Goal: Task Accomplishment & Management: Complete application form

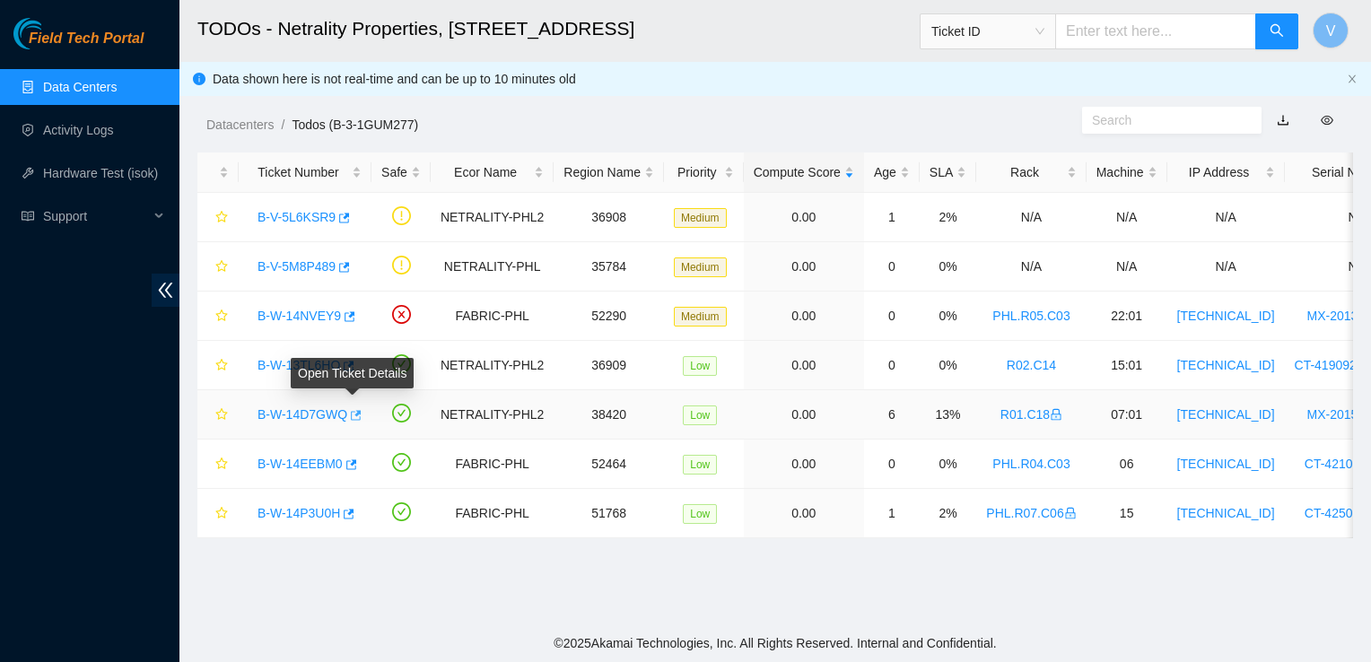
click at [355, 418] on icon "button" at bounding box center [354, 415] width 13 height 13
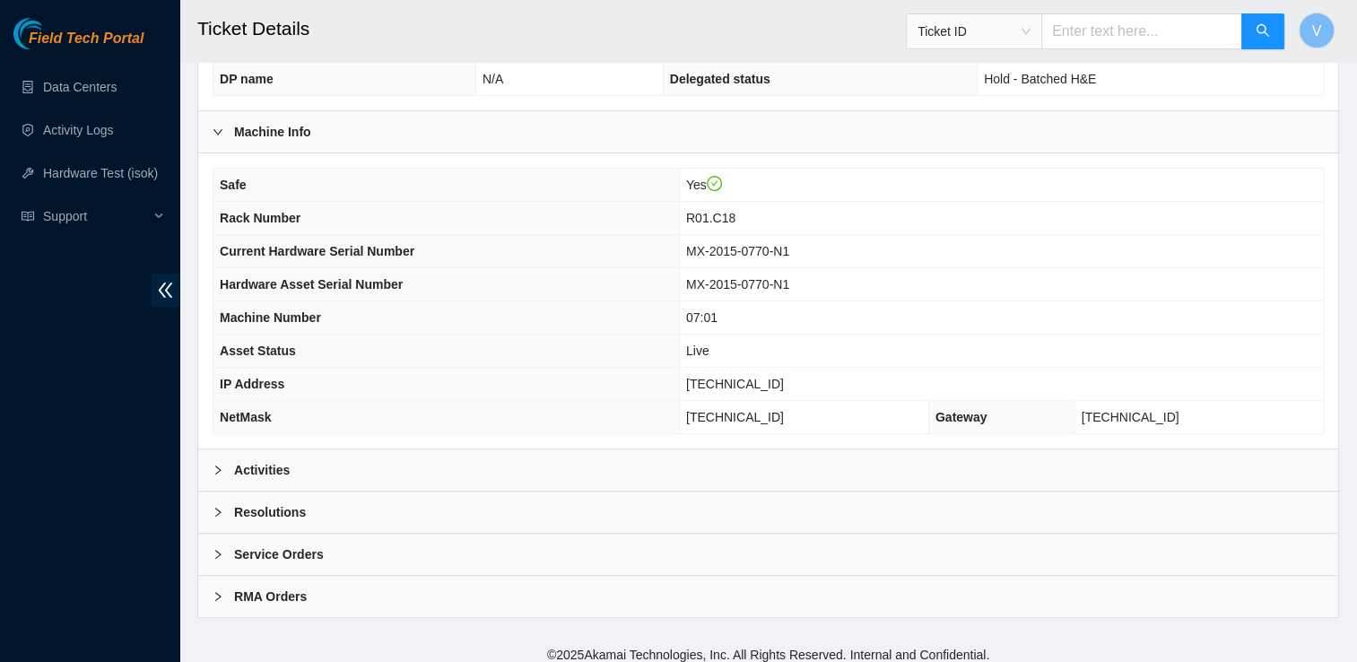
scroll to position [549, 0]
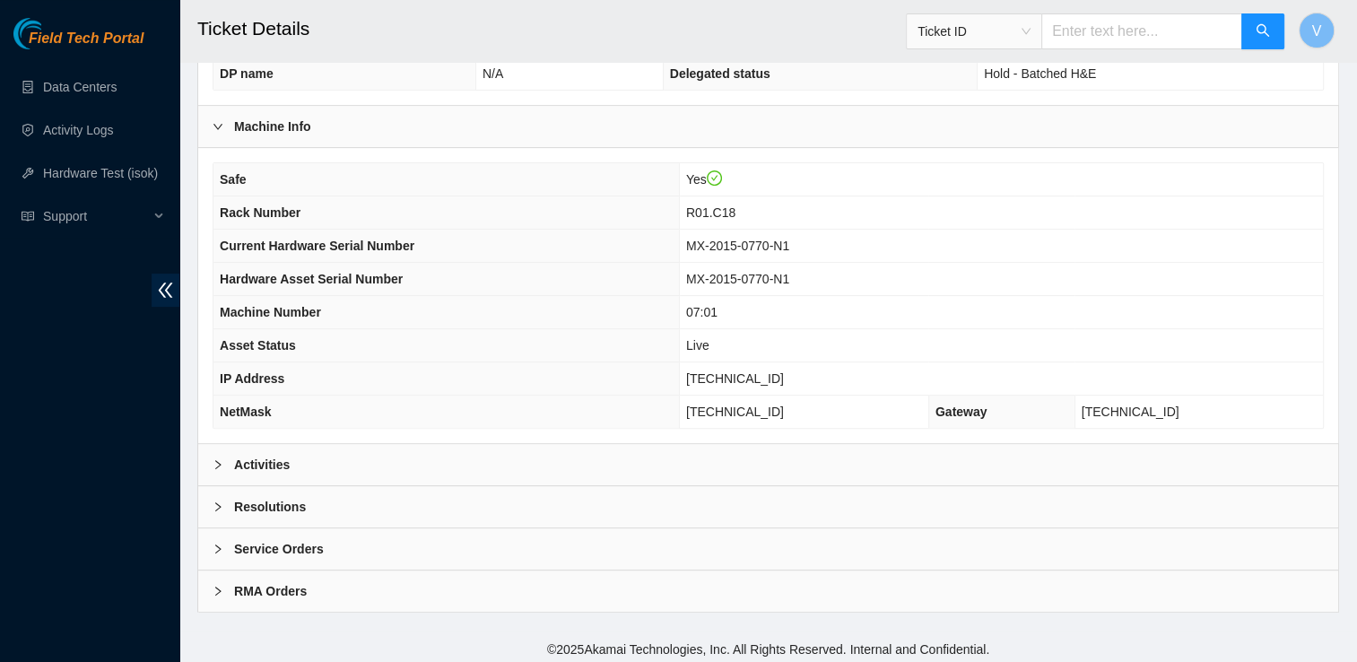
click at [294, 472] on div "Activities" at bounding box center [768, 464] width 1140 height 41
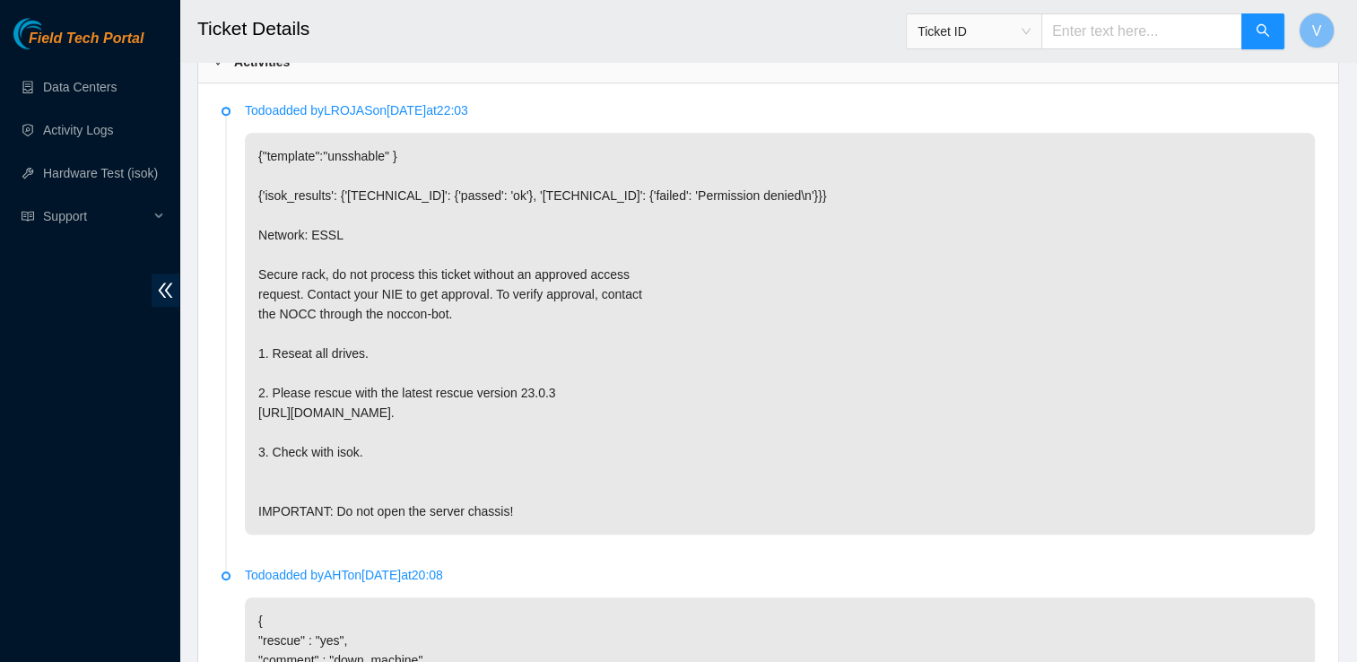
scroll to position [951, 0]
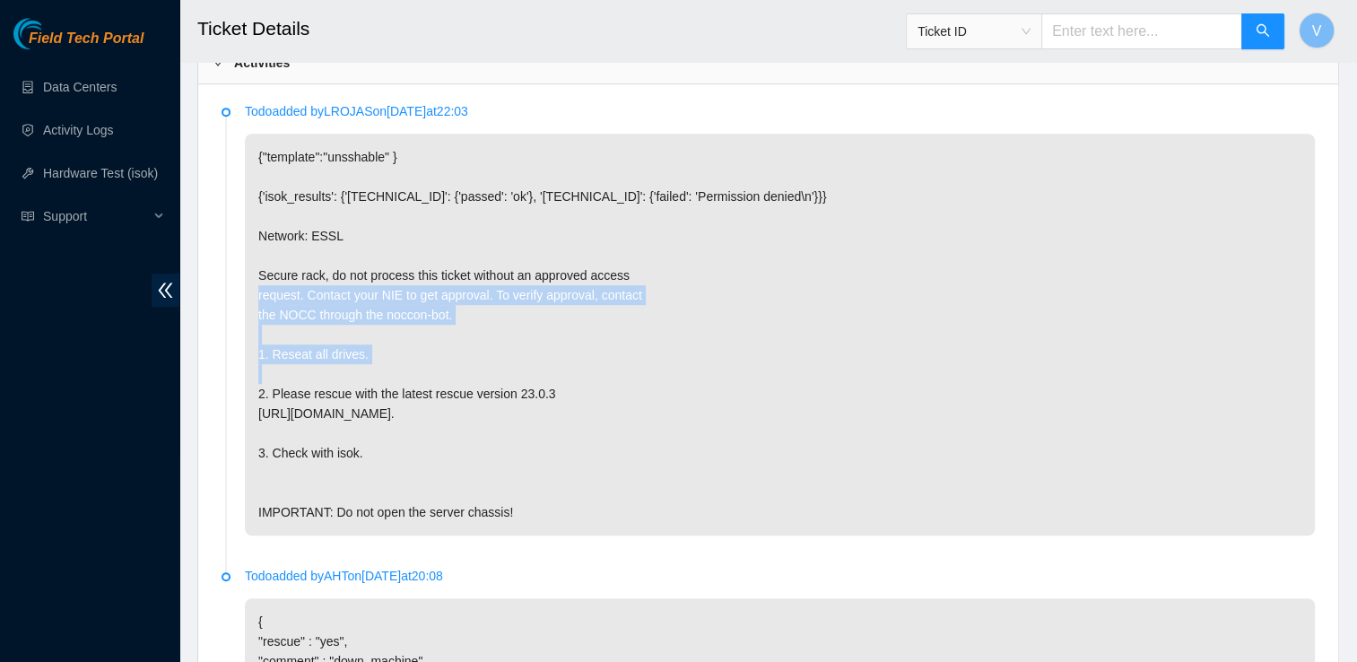
drag, startPoint x: 644, startPoint y: 272, endPoint x: 635, endPoint y: 373, distance: 101.8
click at [635, 373] on p "{"template":"unsshable" } {'isok_results': {'23.221.225.156': {'passed': 'ok'},…" at bounding box center [780, 335] width 1070 height 402
drag, startPoint x: 635, startPoint y: 373, endPoint x: 1005, endPoint y: 309, distance: 375.0
click at [1005, 309] on p "{"template":"unsshable" } {'isok_results': {'23.221.225.156': {'passed': 'ok'},…" at bounding box center [780, 335] width 1070 height 402
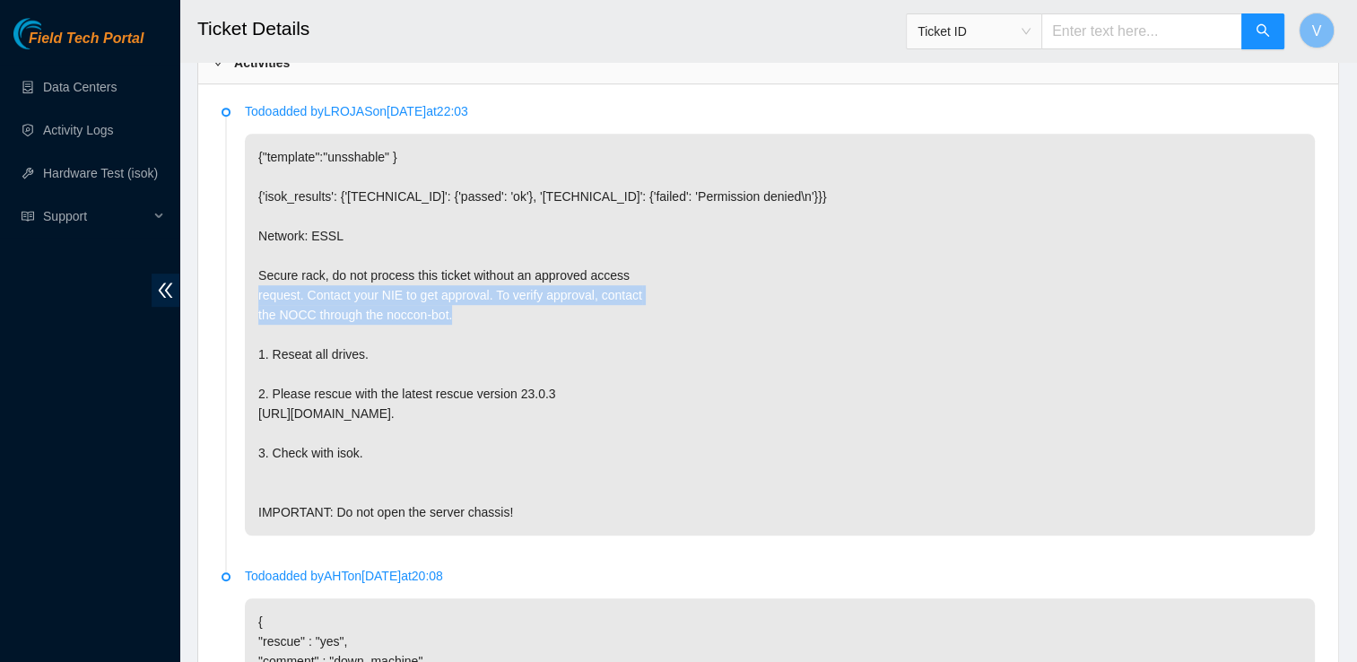
click at [1005, 309] on p "{"template":"unsshable" } {'isok_results': {'23.221.225.156': {'passed': 'ok'},…" at bounding box center [780, 335] width 1070 height 402
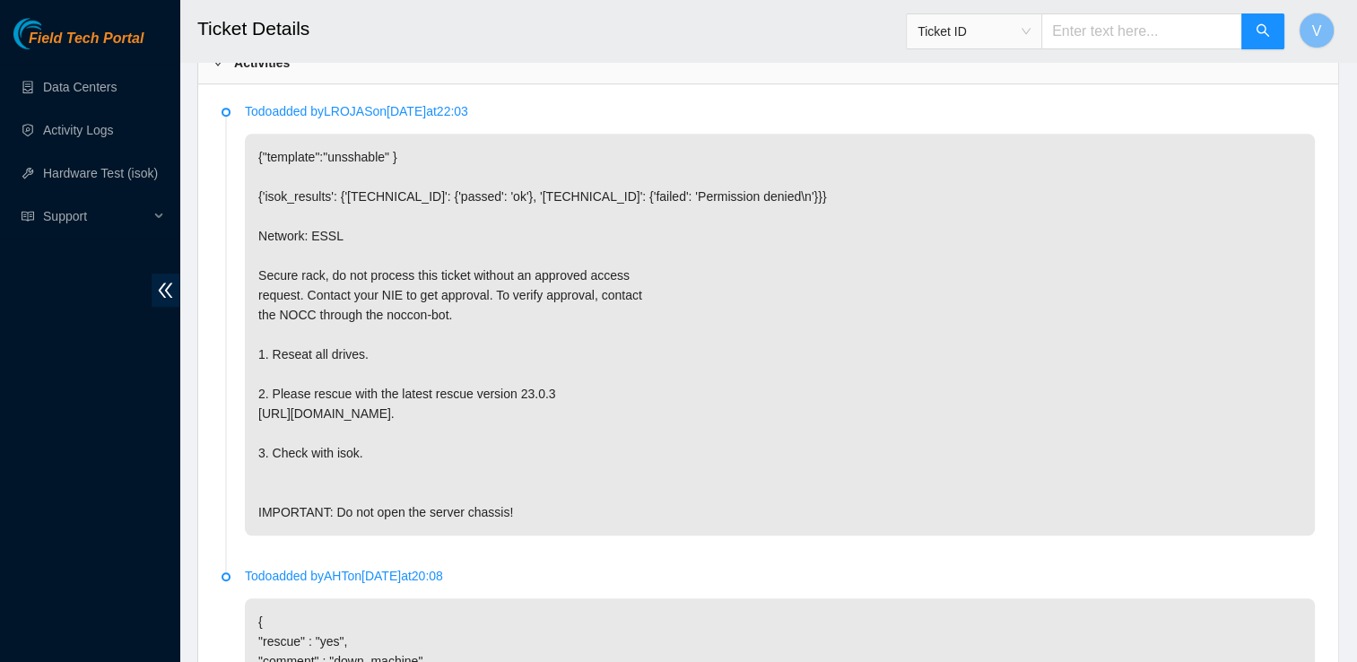
click at [1296, 326] on p "{"template":"unsshable" } {'isok_results': {'[TECHNICAL_ID]': {'passed': 'ok'},…" at bounding box center [780, 335] width 1070 height 402
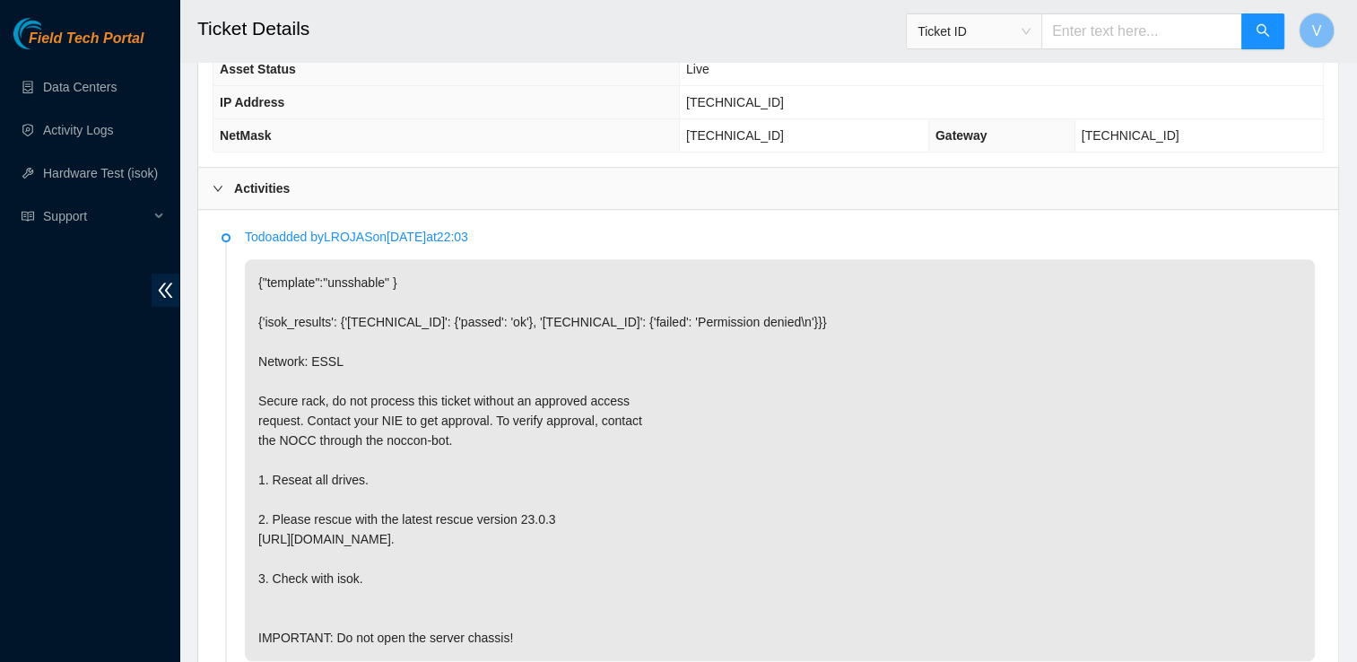
scroll to position [834, 0]
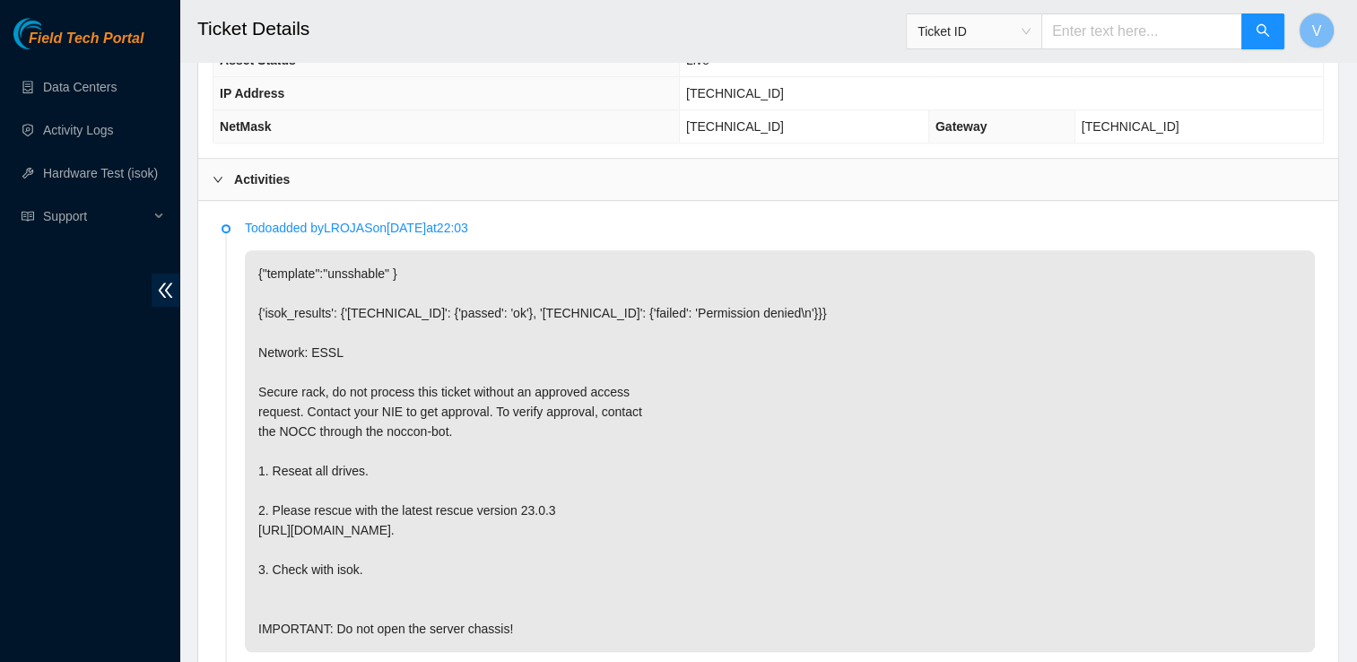
click at [489, 110] on th "NetMask" at bounding box center [446, 126] width 466 height 33
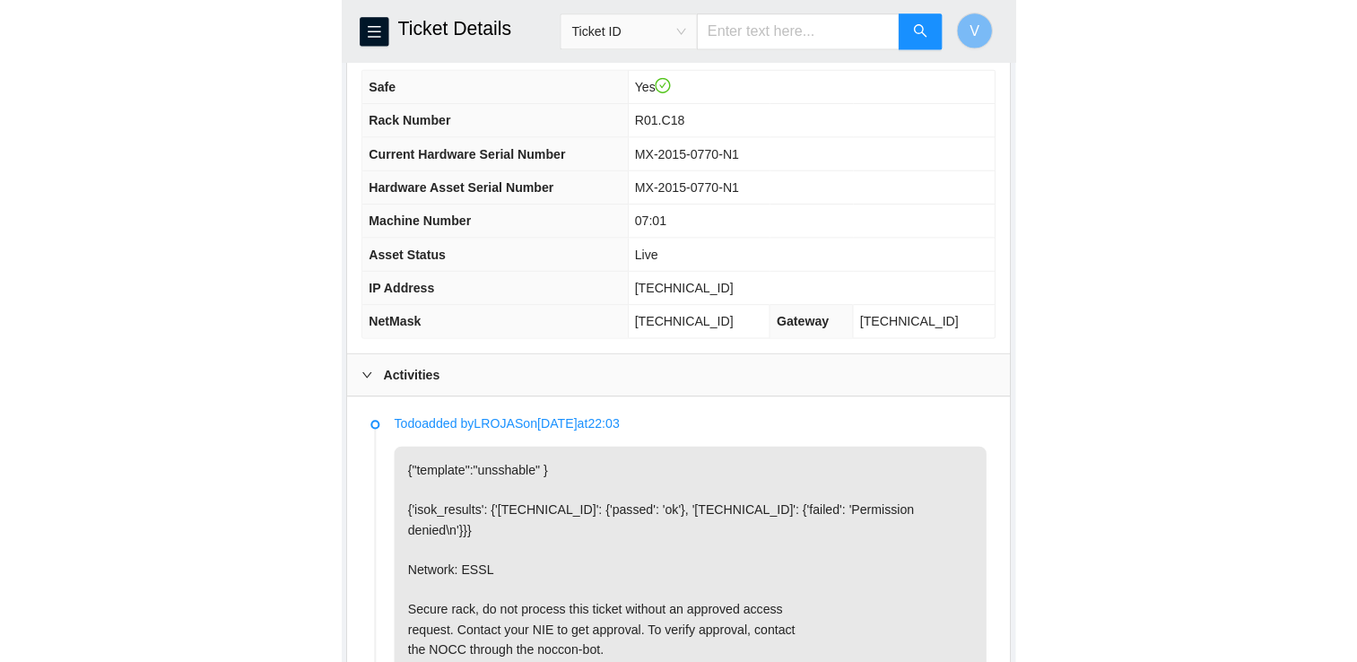
scroll to position [743, 0]
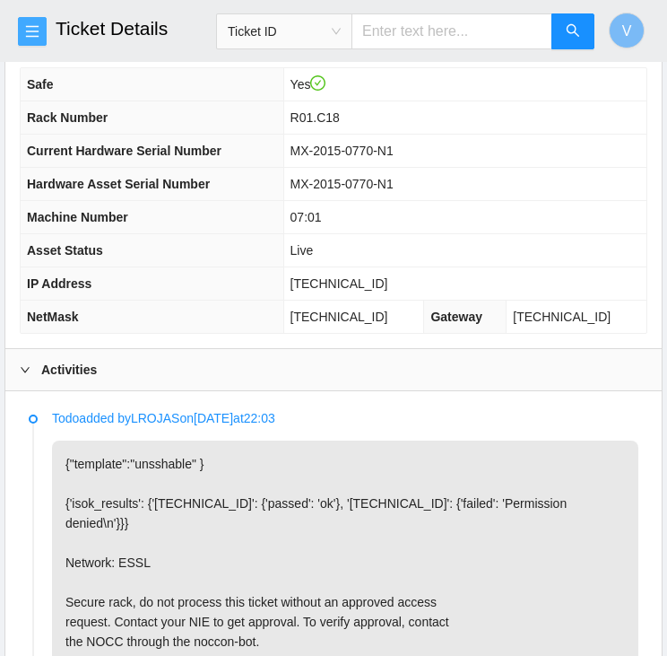
drag, startPoint x: 39, startPoint y: 27, endPoint x: 27, endPoint y: 26, distance: 12.6
click at [27, 26] on icon "menu" at bounding box center [32, 31] width 14 height 14
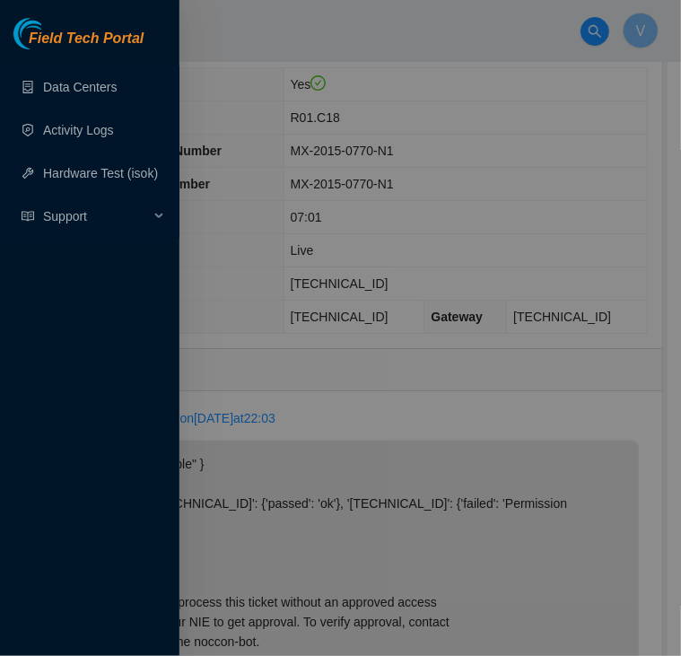
click at [511, 130] on div at bounding box center [340, 328] width 681 height 656
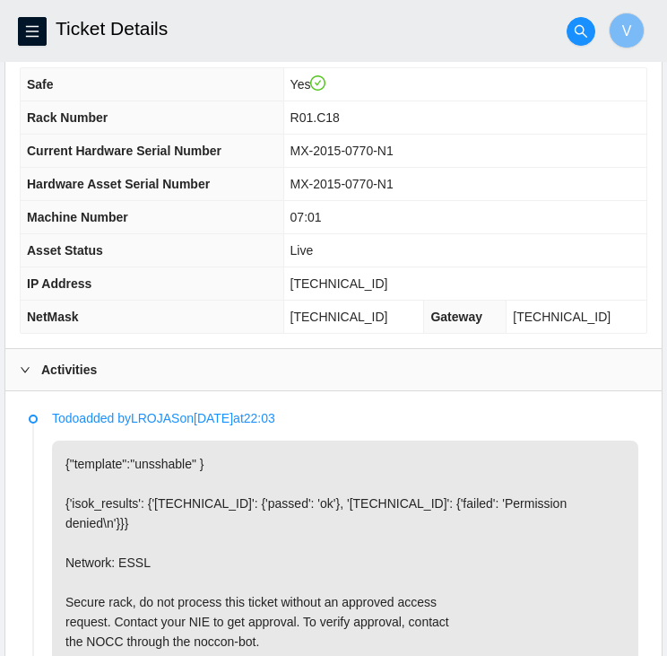
click at [355, 276] on span "23.221.225.157" at bounding box center [340, 283] width 98 height 14
copy span "23.221.225.157"
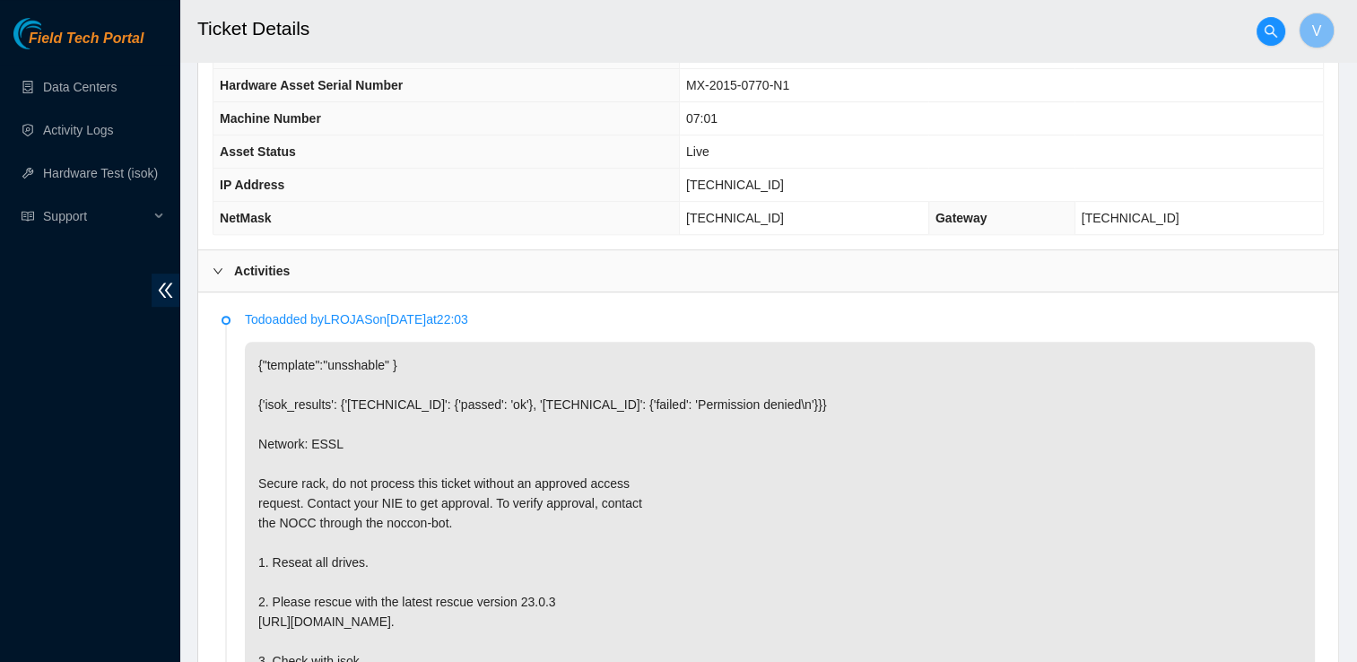
click at [829, 362] on p "{"template":"unsshable" } {'isok_results': {'23.221.225.156': {'passed': 'ok'},…" at bounding box center [780, 543] width 1070 height 402
click at [395, 283] on div "Activities" at bounding box center [768, 270] width 1140 height 41
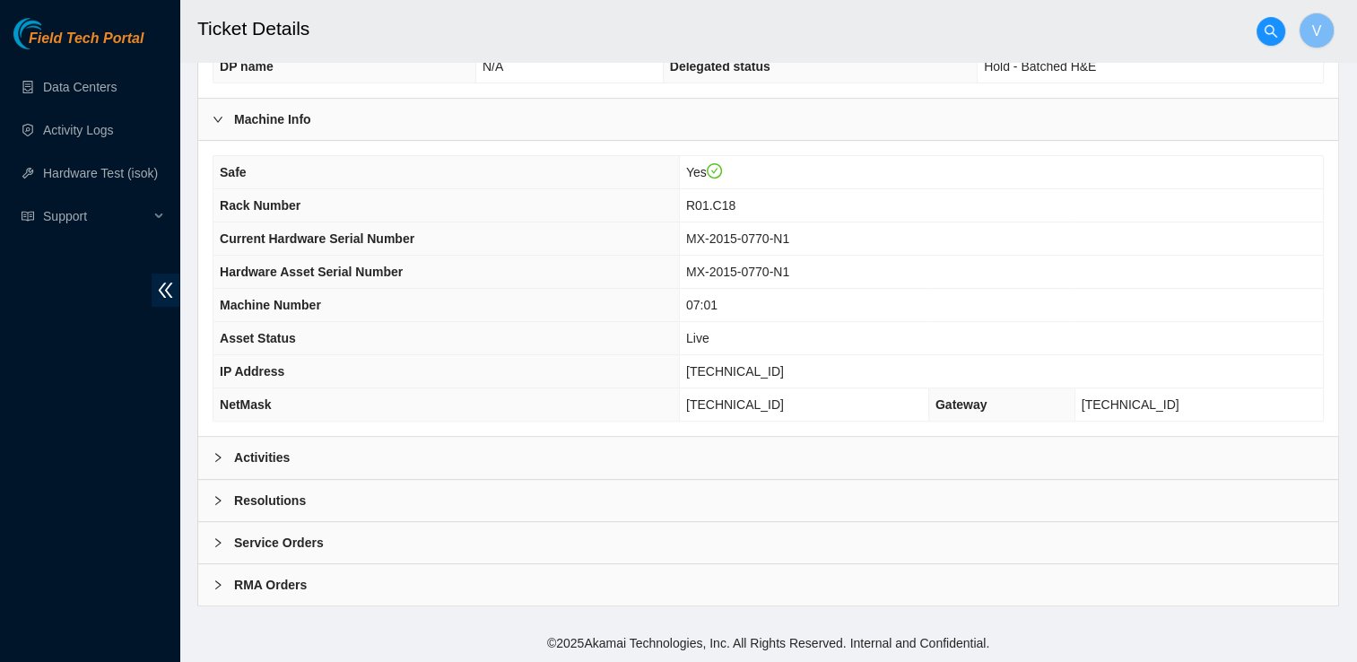
scroll to position [549, 0]
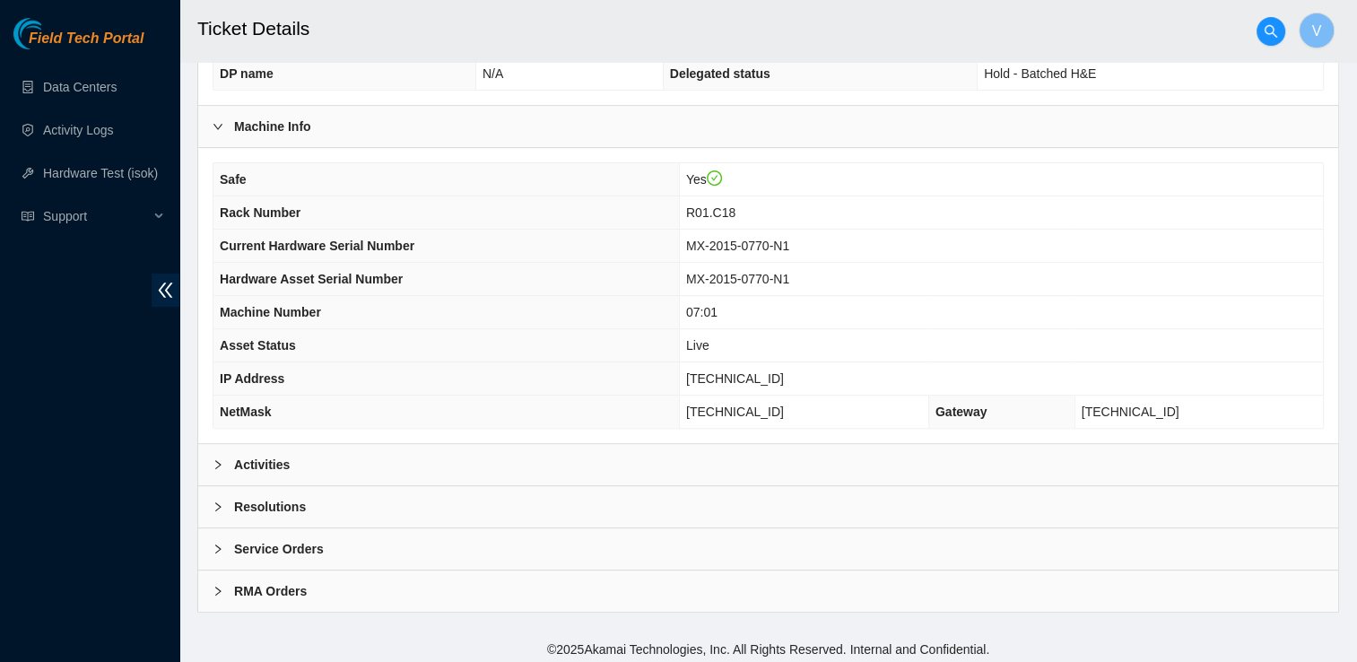
click at [273, 499] on b "Resolutions" at bounding box center [270, 507] width 72 height 20
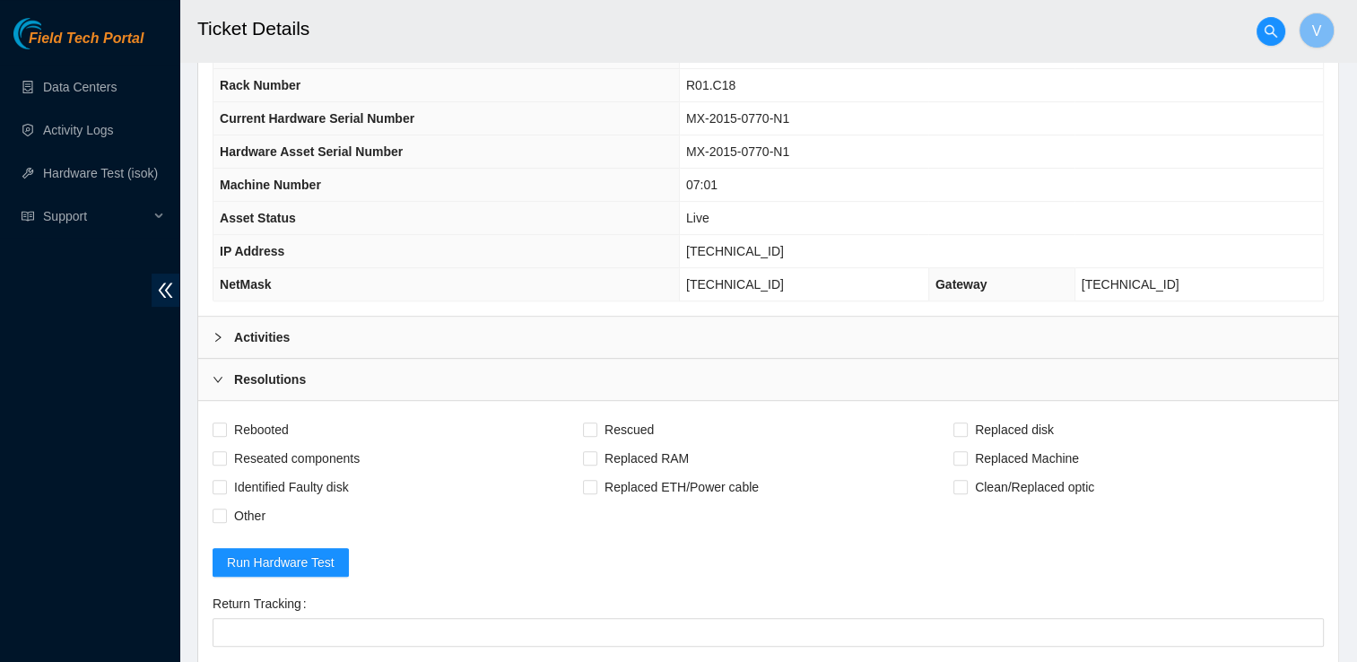
scroll to position [679, 0]
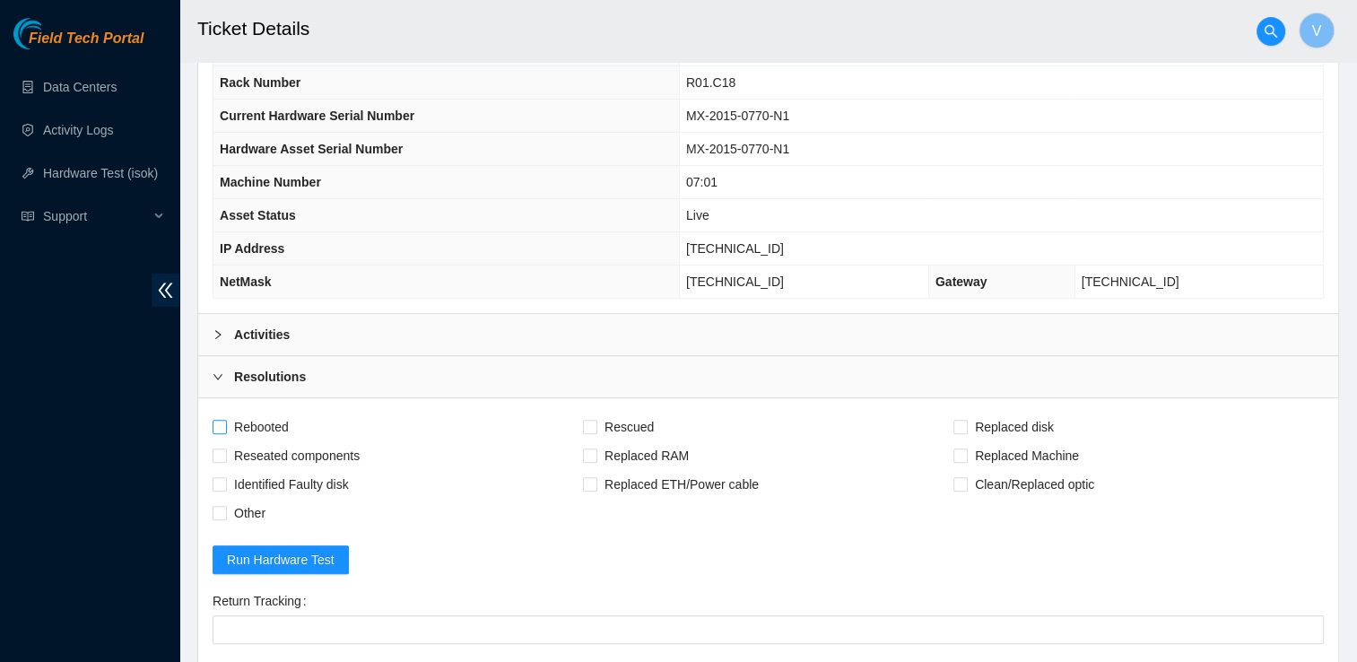
click at [258, 422] on span "Rebooted" at bounding box center [261, 427] width 69 height 29
click at [225, 422] on input "Rebooted" at bounding box center [219, 426] width 13 height 13
checkbox input "true"
click at [273, 459] on span "Reseated components" at bounding box center [297, 455] width 140 height 29
click at [225, 459] on input "Reseated components" at bounding box center [219, 455] width 13 height 13
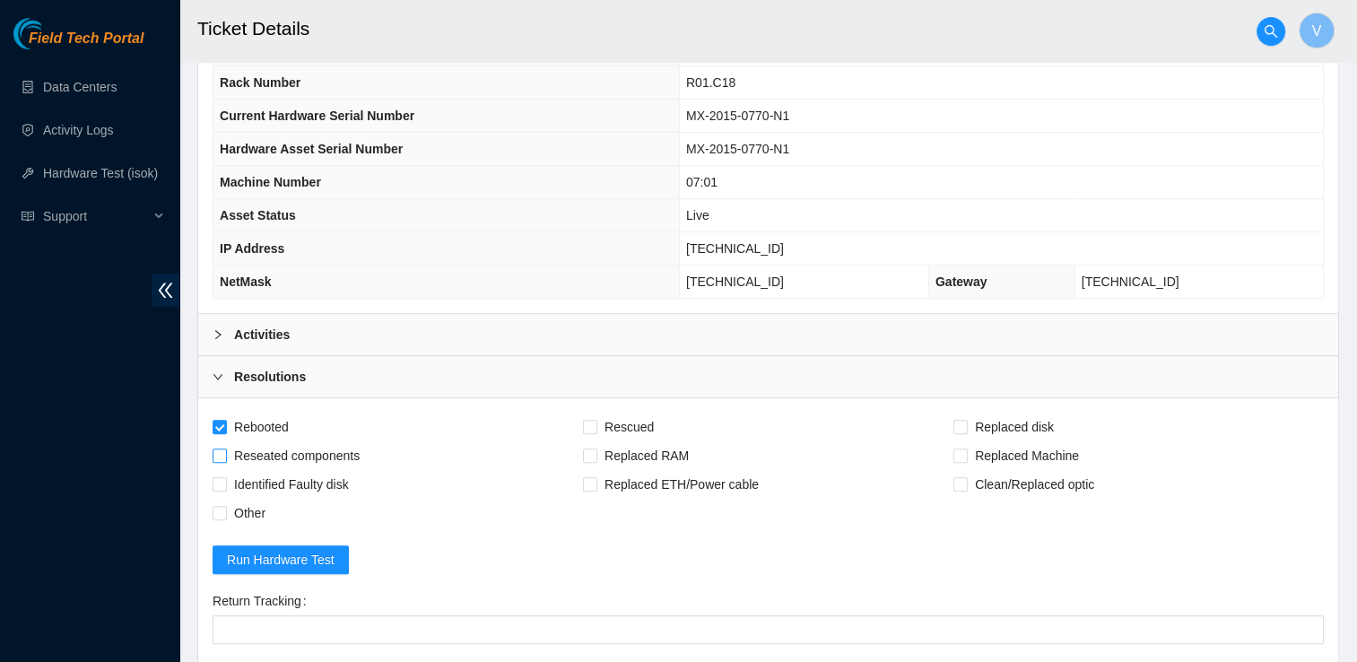
checkbox input "true"
click at [630, 415] on span "Rescued" at bounding box center [629, 427] width 64 height 29
click at [596, 420] on input "Rescued" at bounding box center [589, 426] width 13 height 13
checkbox input "true"
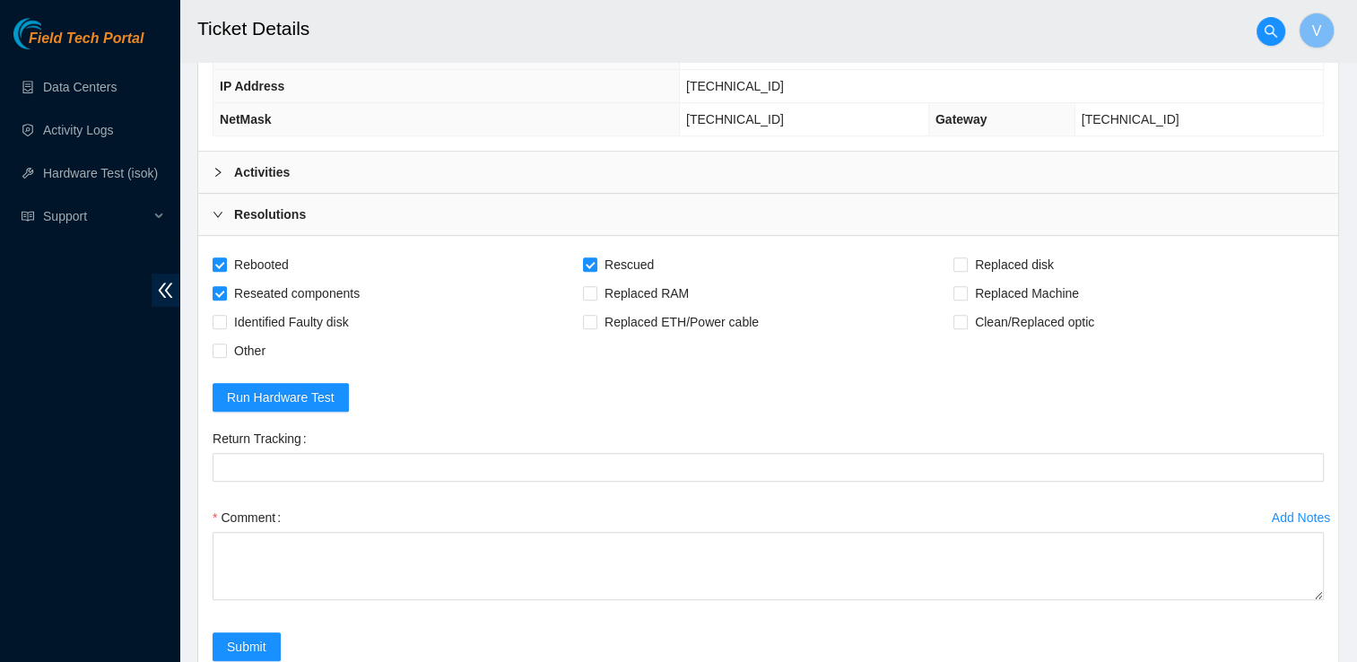
scroll to position [899, 0]
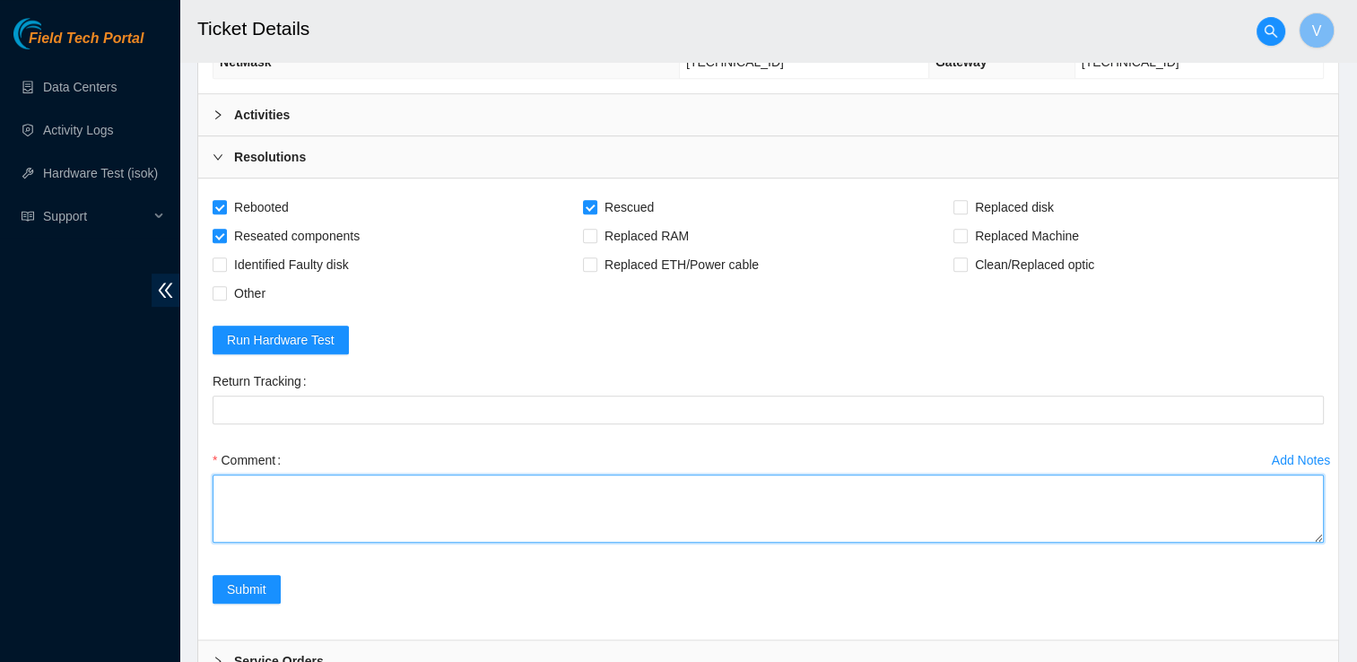
click at [435, 518] on textarea "Comment" at bounding box center [768, 509] width 1111 height 68
click at [758, 492] on textarea "I found the machine in question scheduled a visit waited for approval. got appr" at bounding box center [768, 509] width 1111 height 68
click at [621, 487] on textarea "I found the machine in question scheduled a visit waited for approval. got appr…" at bounding box center [768, 509] width 1111 height 68
click at [745, 493] on textarea "I found the machine in question scheduled a visit waited for approval. Got appr…" at bounding box center [768, 509] width 1111 height 68
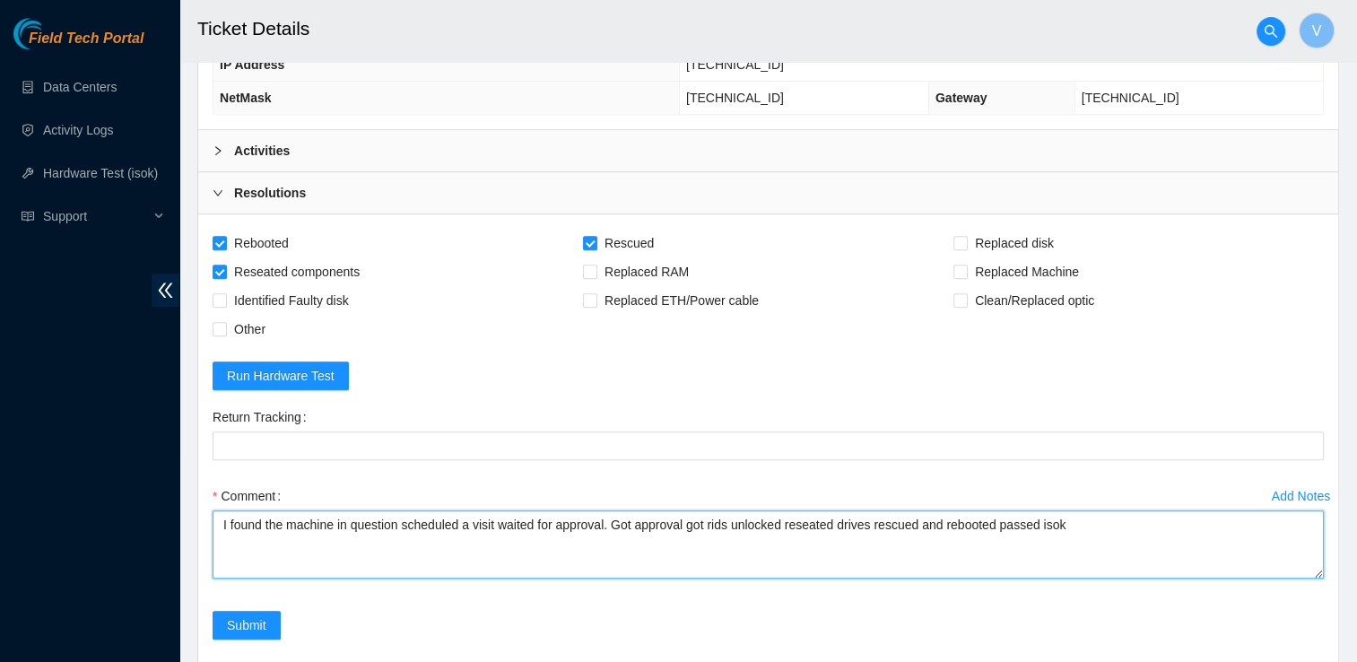
scroll to position [864, 0]
paste textarea "23.221.225.157 : passed: ok"
type textarea "I found the machine in question scheduled a visit waited for approval. Got appr…"
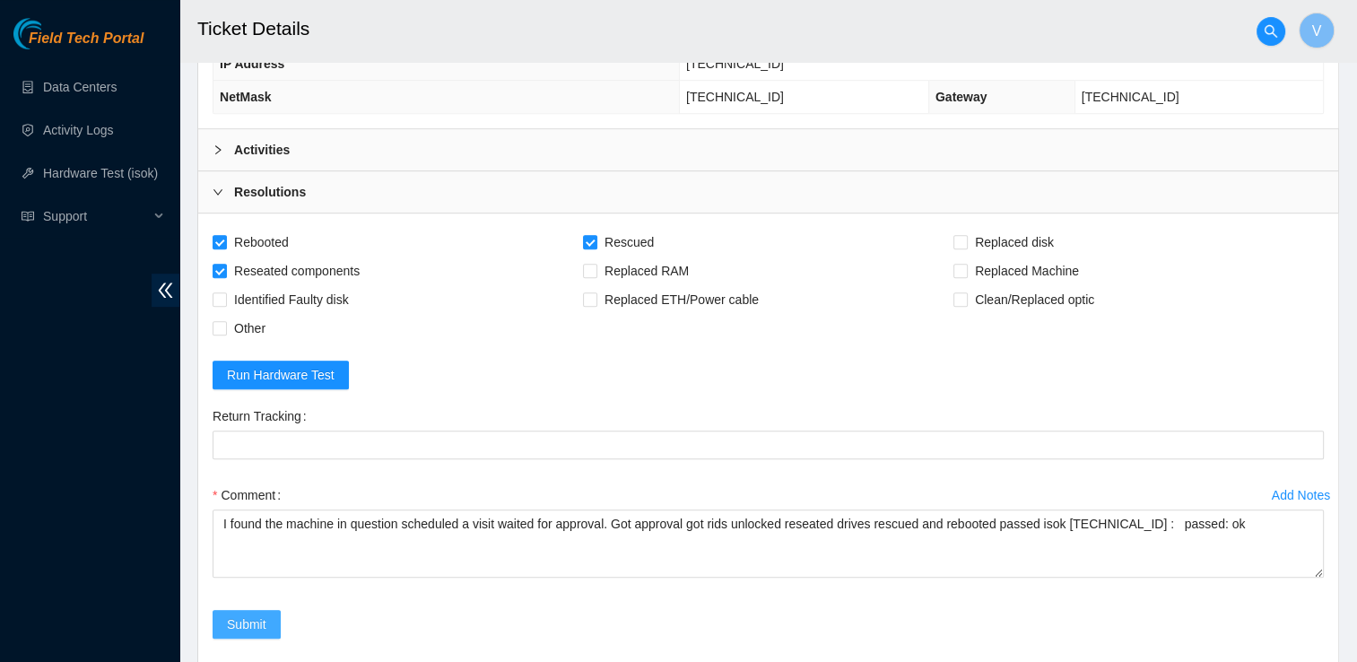
click at [258, 623] on span "Submit" at bounding box center [246, 624] width 39 height 20
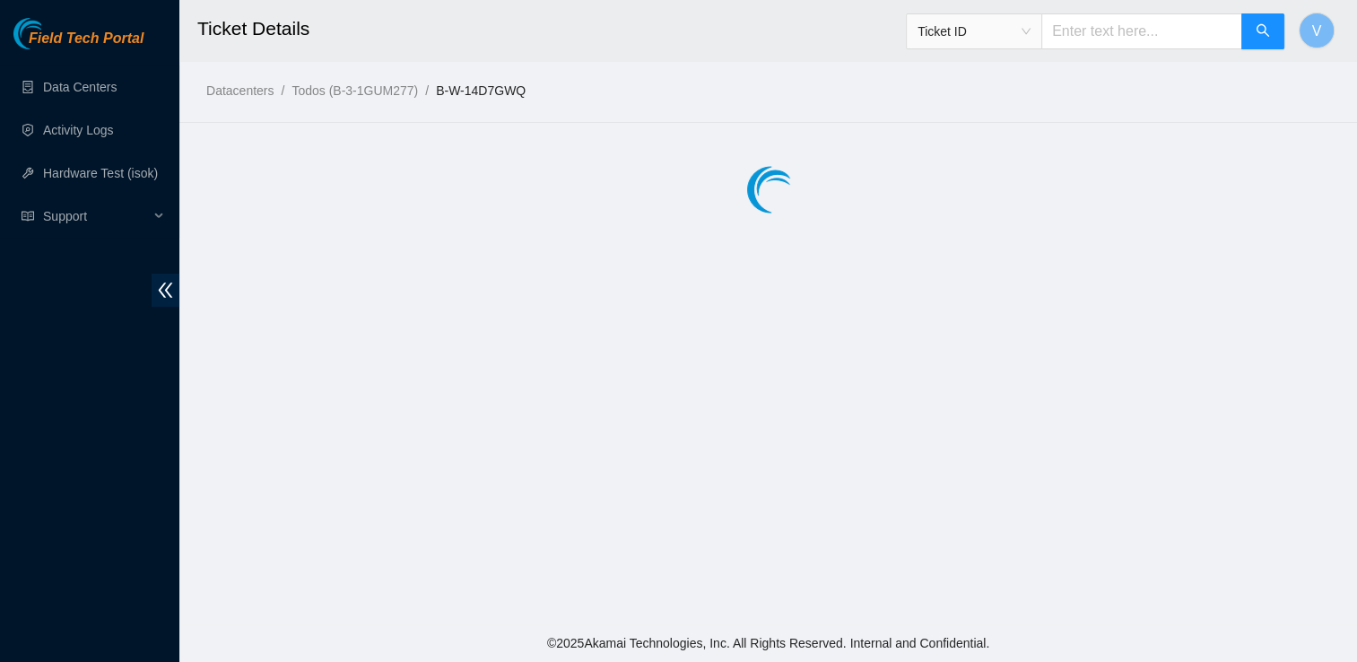
scroll to position [0, 0]
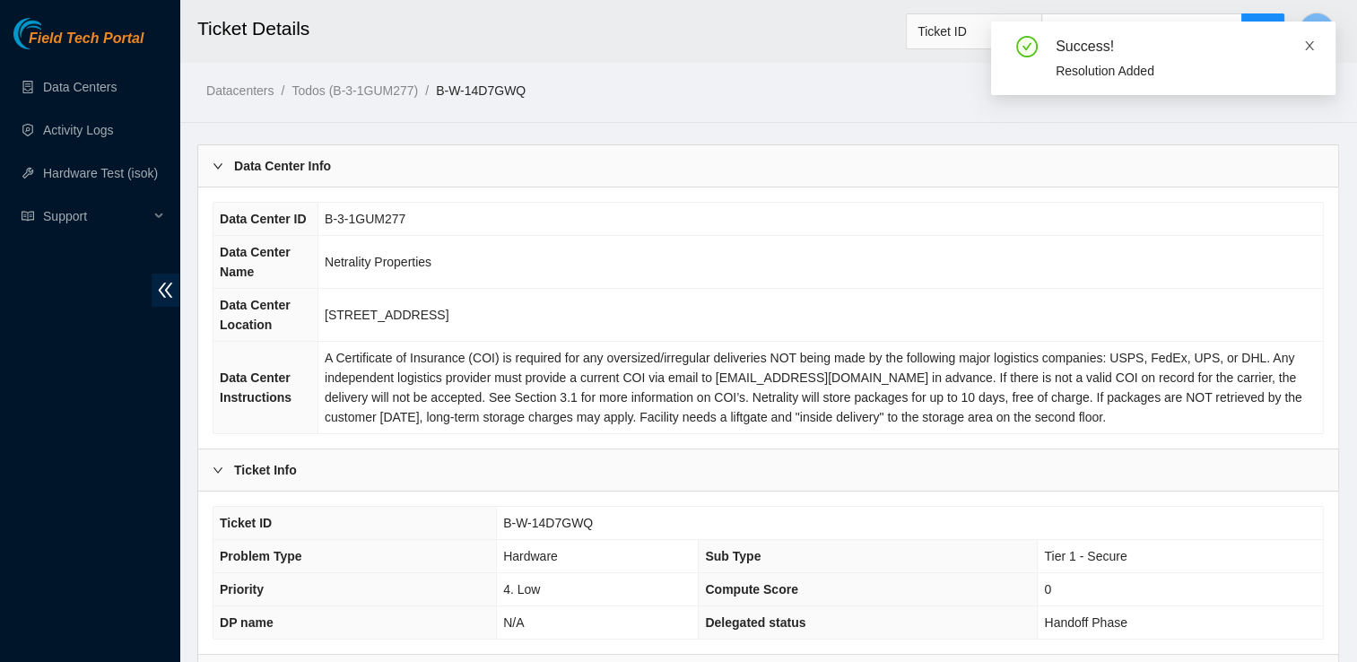
click at [1313, 47] on icon "close" at bounding box center [1309, 45] width 13 height 13
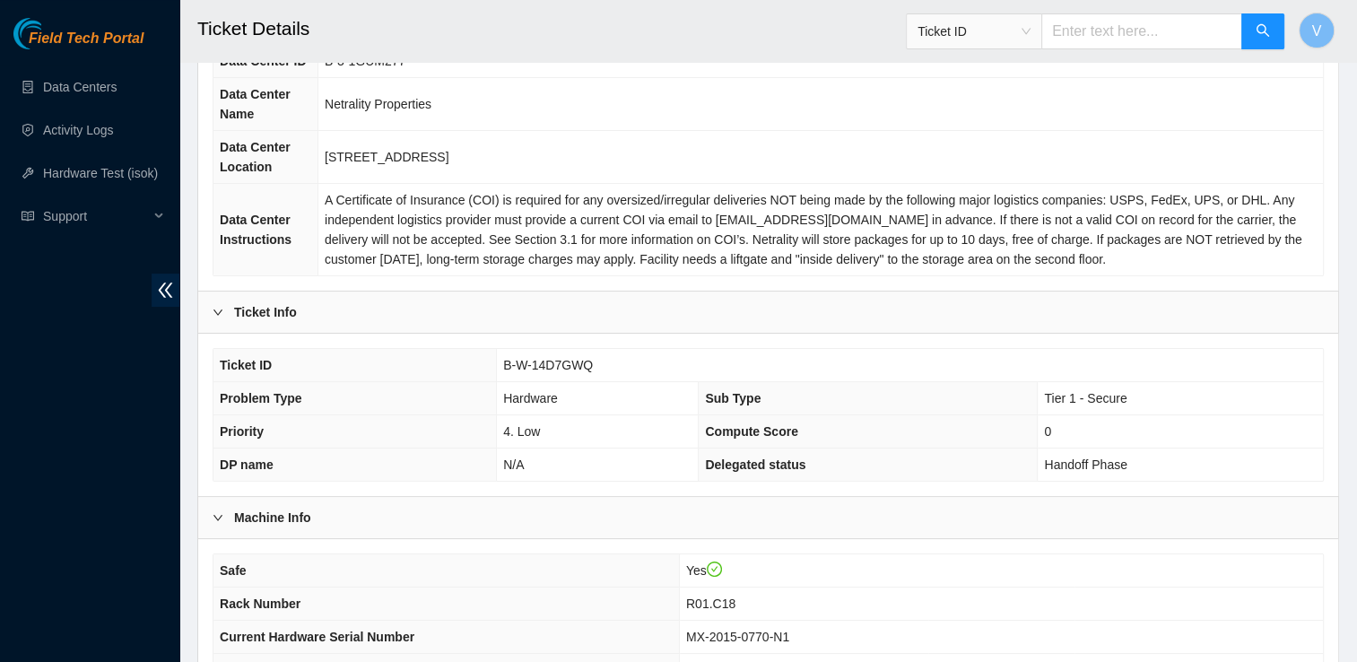
scroll to position [111, 0]
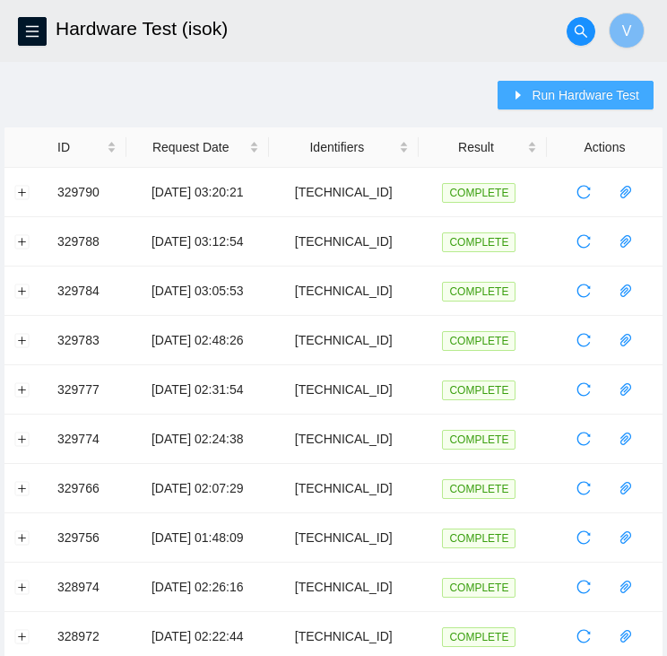
click at [605, 96] on span "Run Hardware Test" at bounding box center [586, 95] width 108 height 20
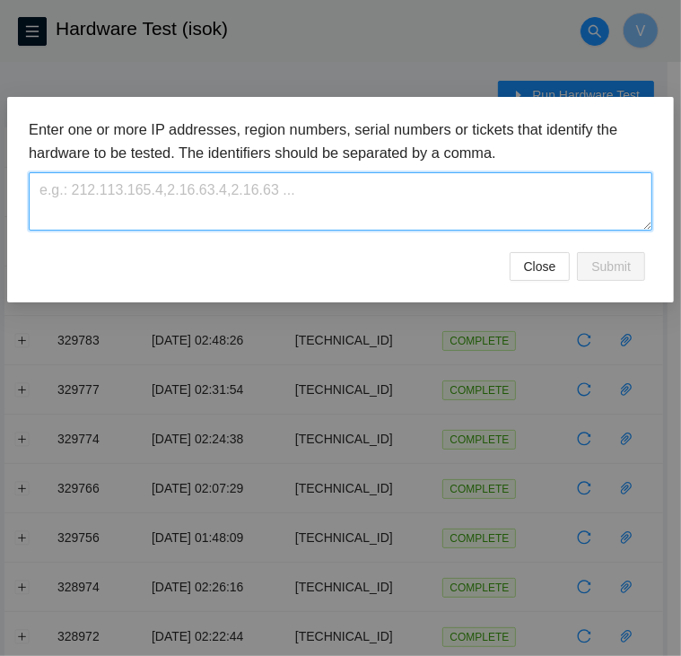
click at [384, 217] on textarea at bounding box center [340, 201] width 623 height 58
paste textarea "[TECHNICAL_ID]"
type textarea "[TECHNICAL_ID]"
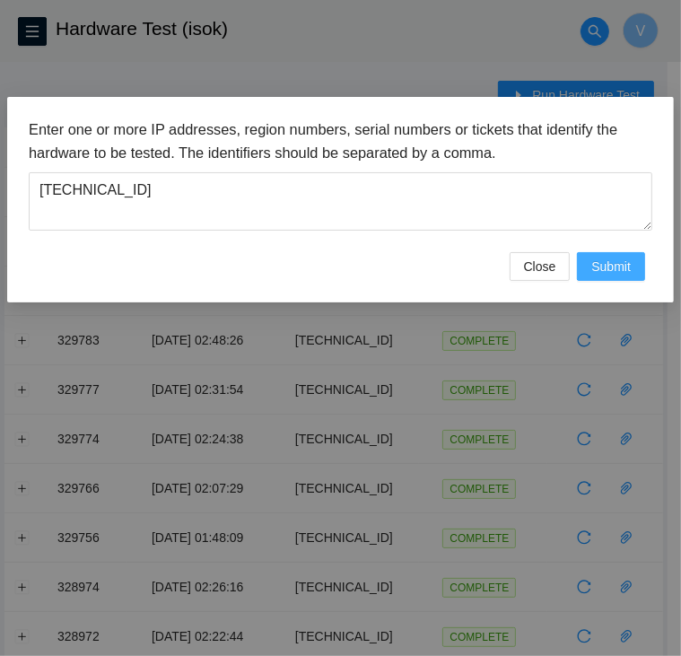
click at [611, 271] on span "Submit" at bounding box center [610, 267] width 39 height 20
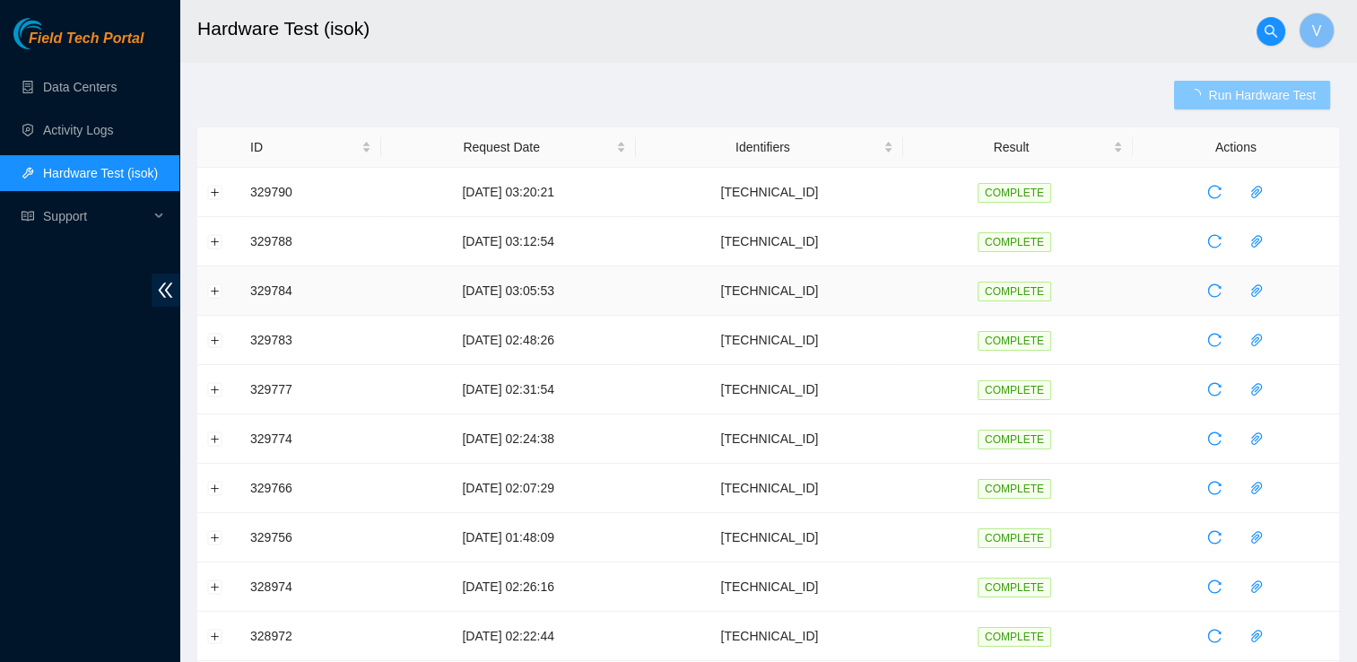
click at [680, 81] on button "Run Hardware Test" at bounding box center [1252, 95] width 156 height 29
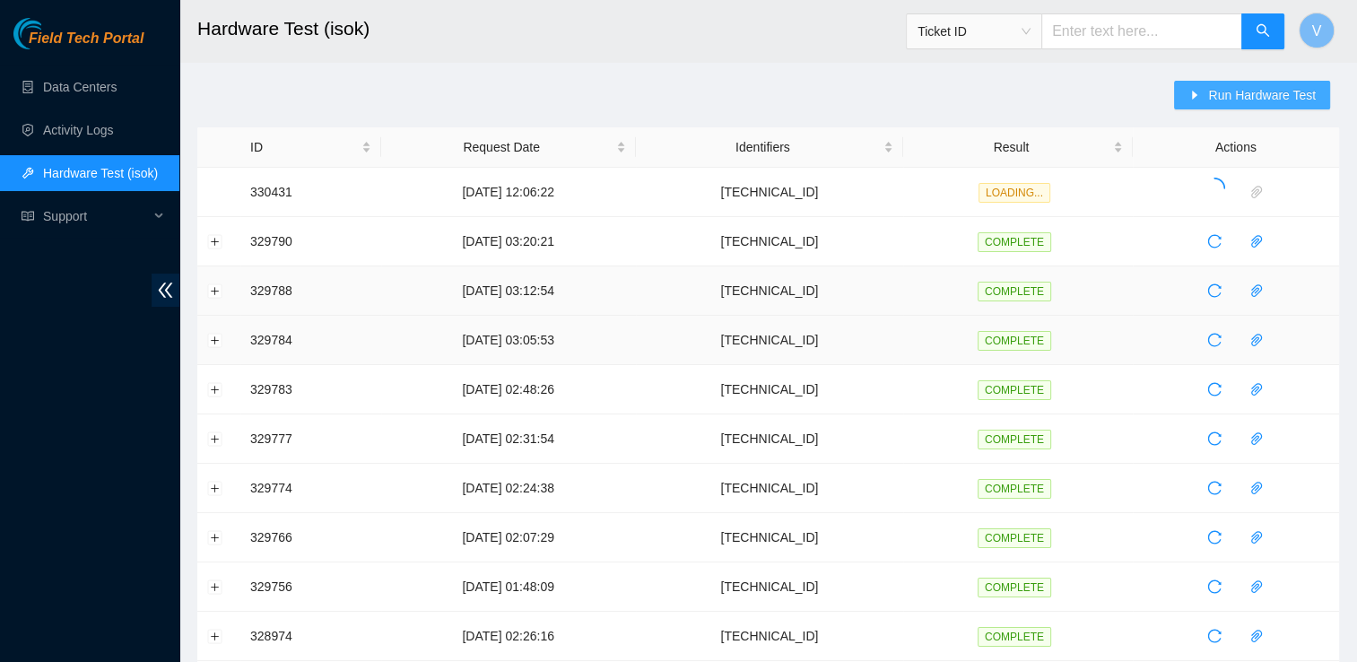
click at [680, 81] on button "Run Hardware Test" at bounding box center [1252, 95] width 156 height 29
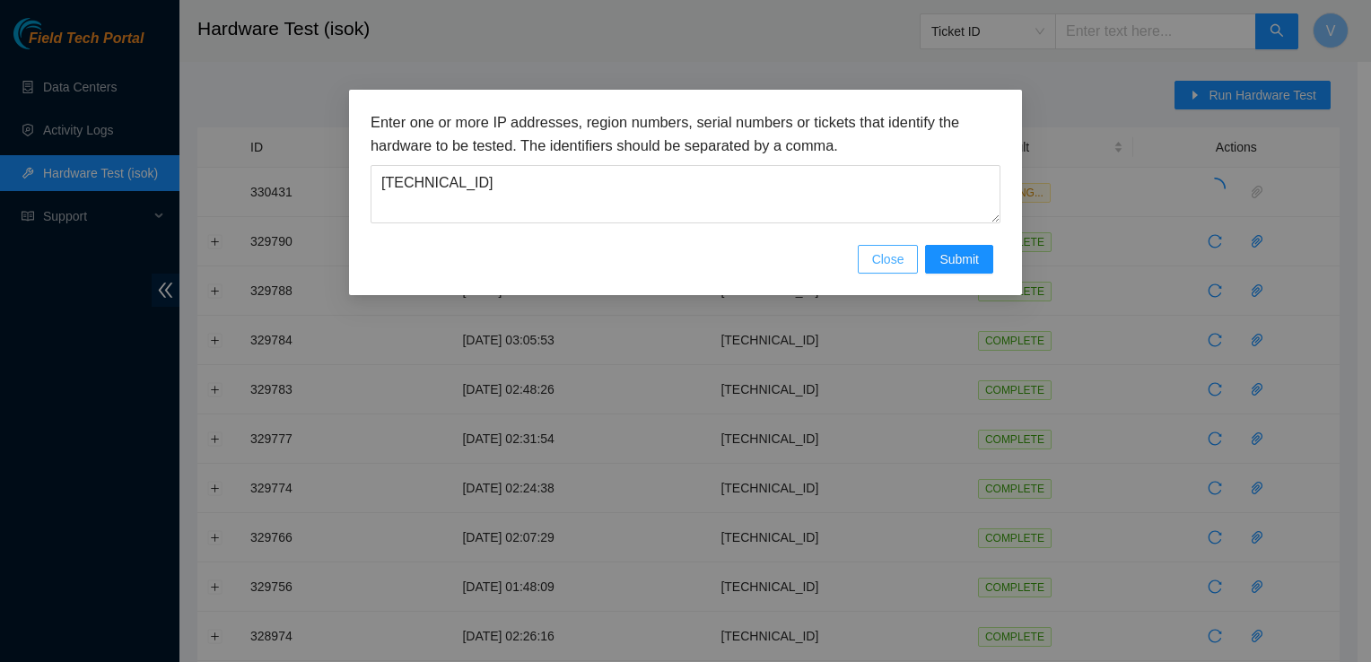
click at [680, 254] on span "Close" at bounding box center [888, 259] width 32 height 20
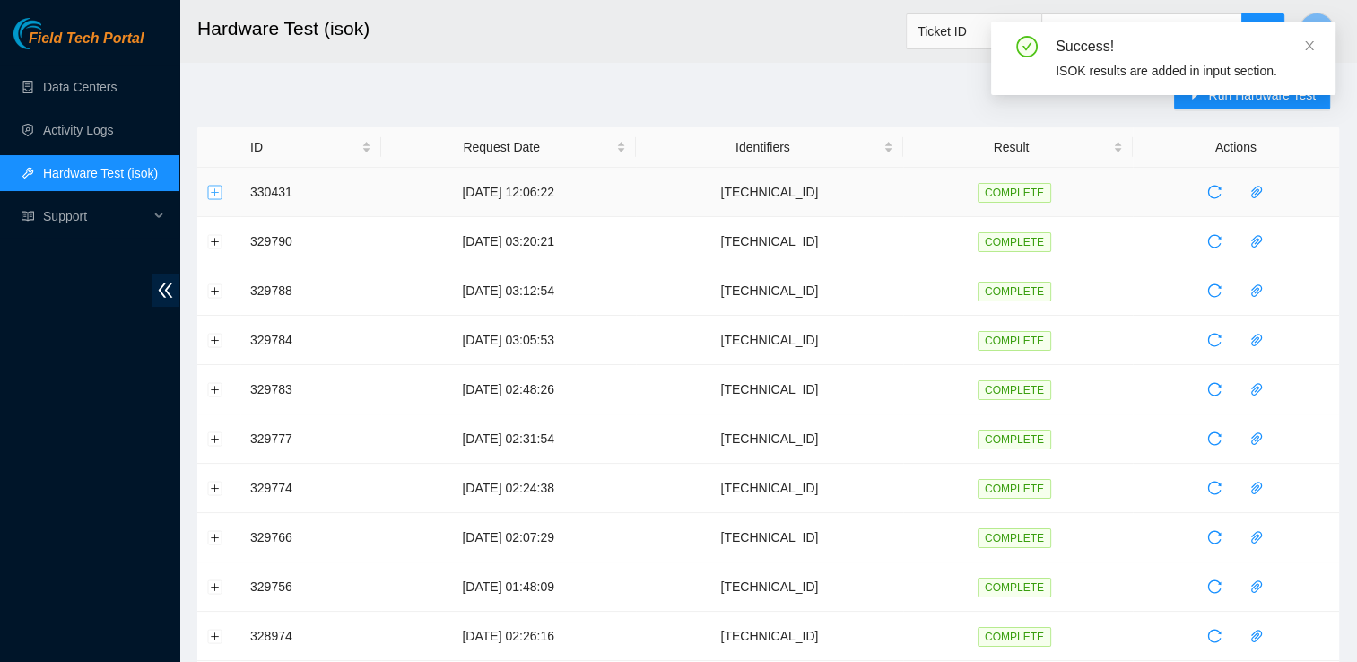
click at [215, 187] on button "Expand row" at bounding box center [215, 192] width 14 height 14
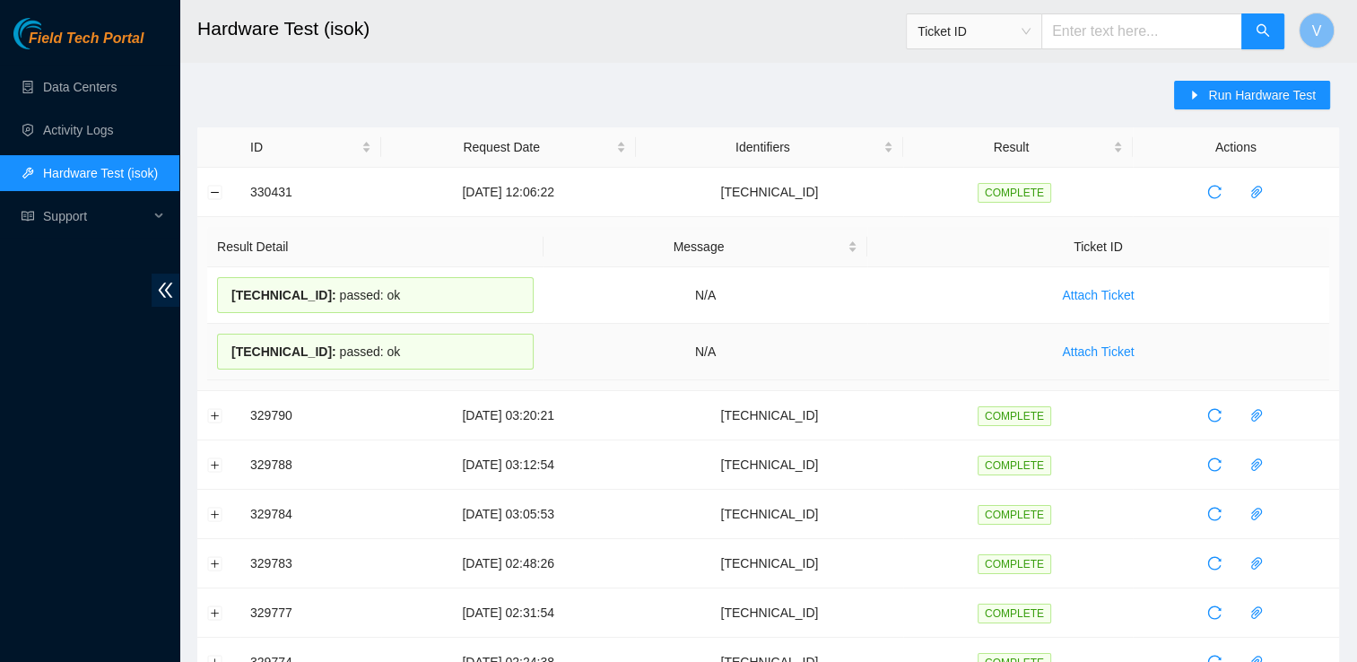
drag, startPoint x: 405, startPoint y: 353, endPoint x: 232, endPoint y: 341, distance: 173.5
click at [232, 341] on div "23.221.225.157 : passed: ok" at bounding box center [375, 352] width 317 height 36
copy div "23.221.225.157 : passed: ok"
click at [213, 196] on button "Collapse row" at bounding box center [215, 192] width 14 height 14
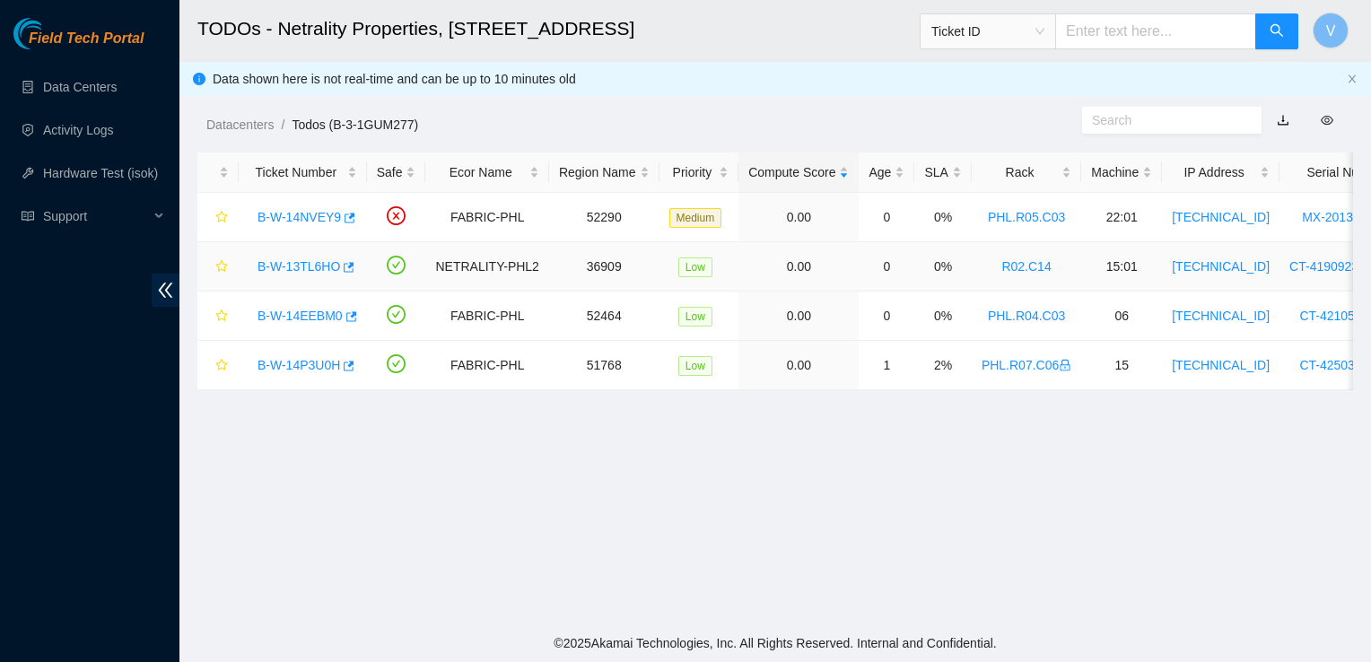
click at [317, 264] on link "B-W-13TL6HO" at bounding box center [298, 266] width 83 height 14
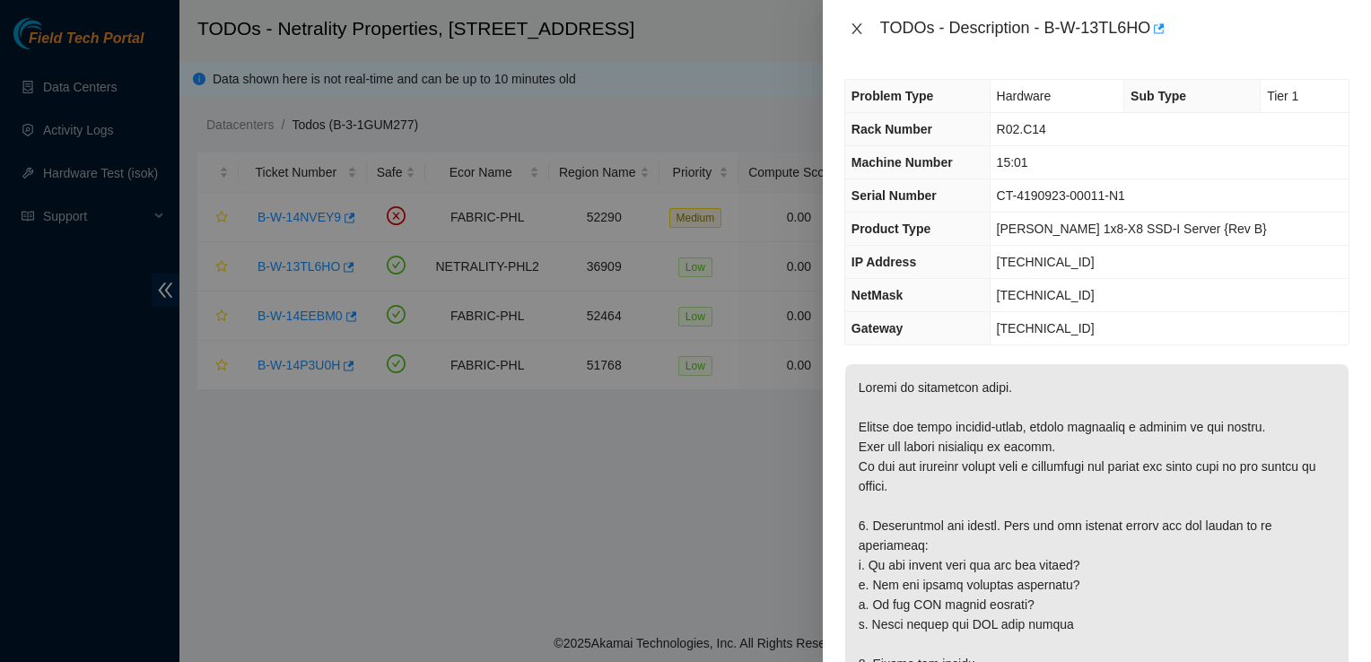
click at [861, 27] on icon "close" at bounding box center [856, 29] width 14 height 14
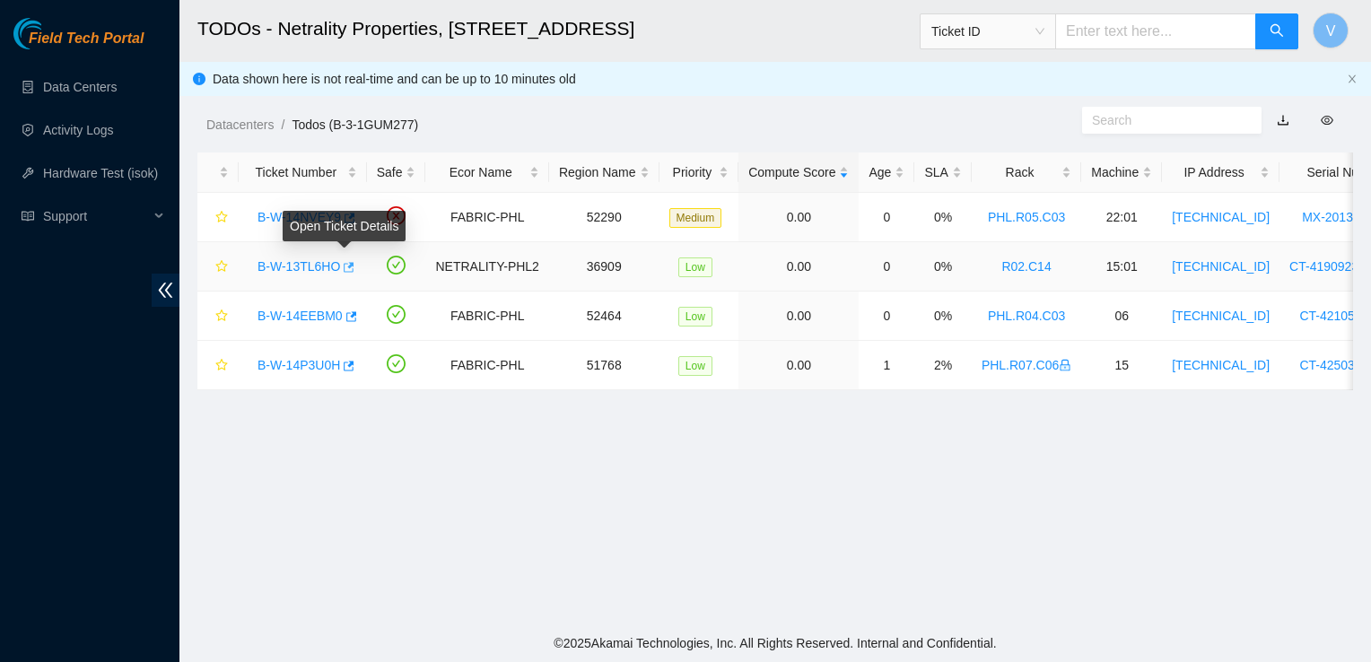
click at [343, 268] on icon "button" at bounding box center [347, 267] width 13 height 13
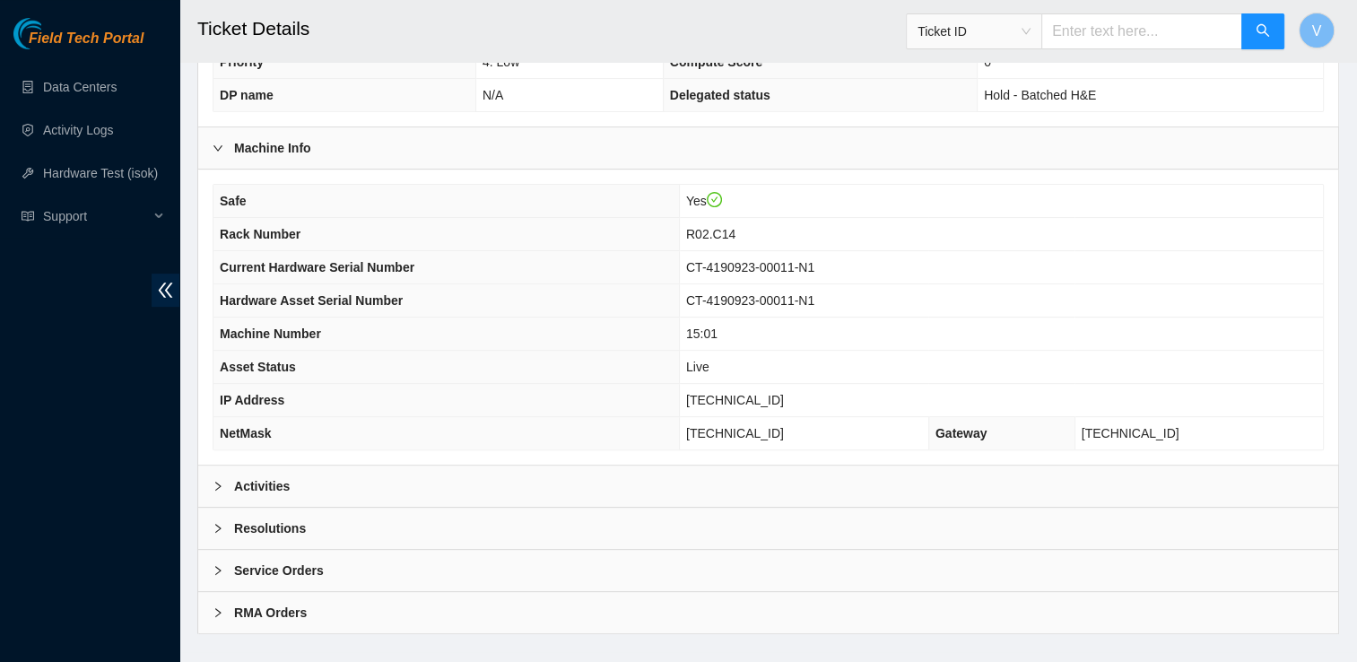
scroll to position [549, 0]
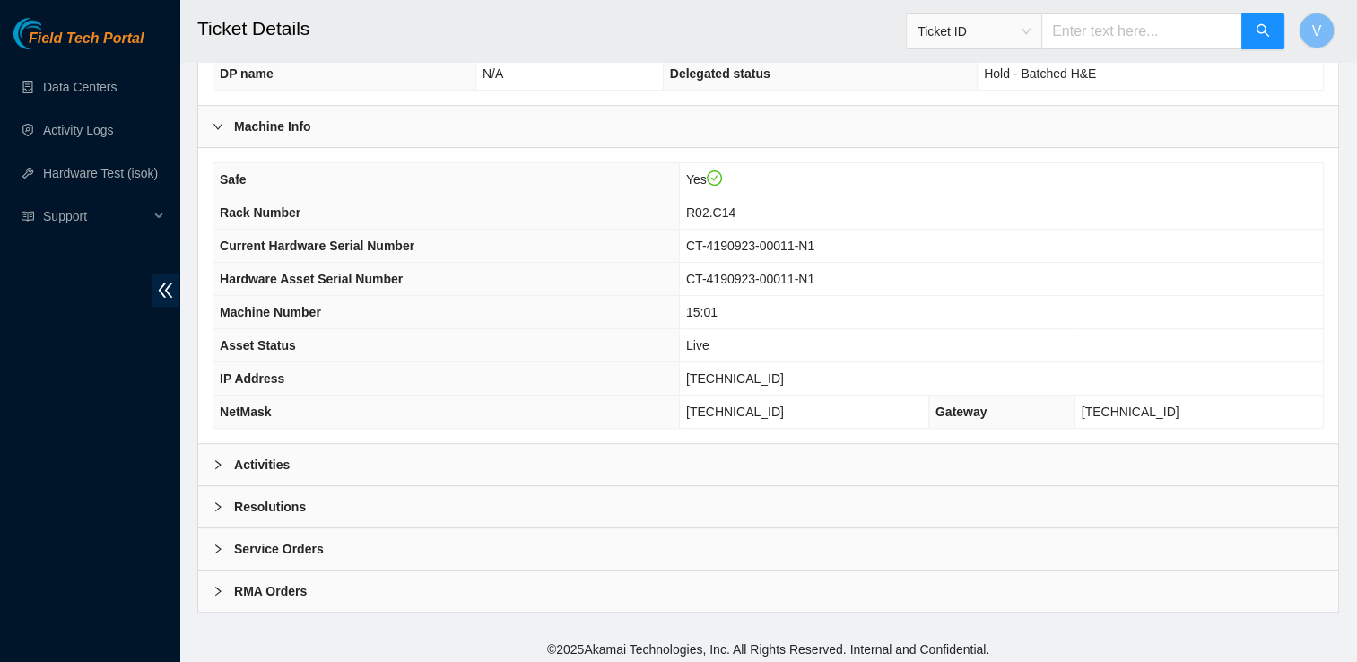
click at [281, 467] on b "Activities" at bounding box center [262, 465] width 56 height 20
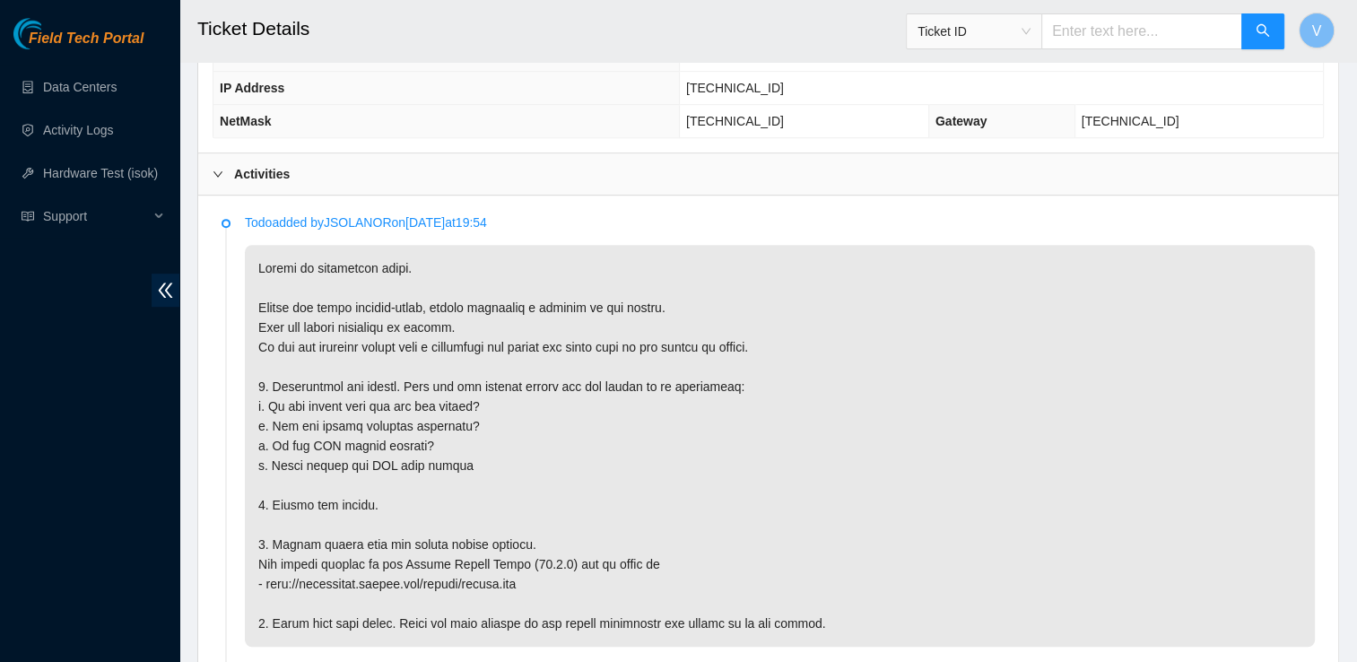
scroll to position [840, 0]
